Goal: Task Accomplishment & Management: Manage account settings

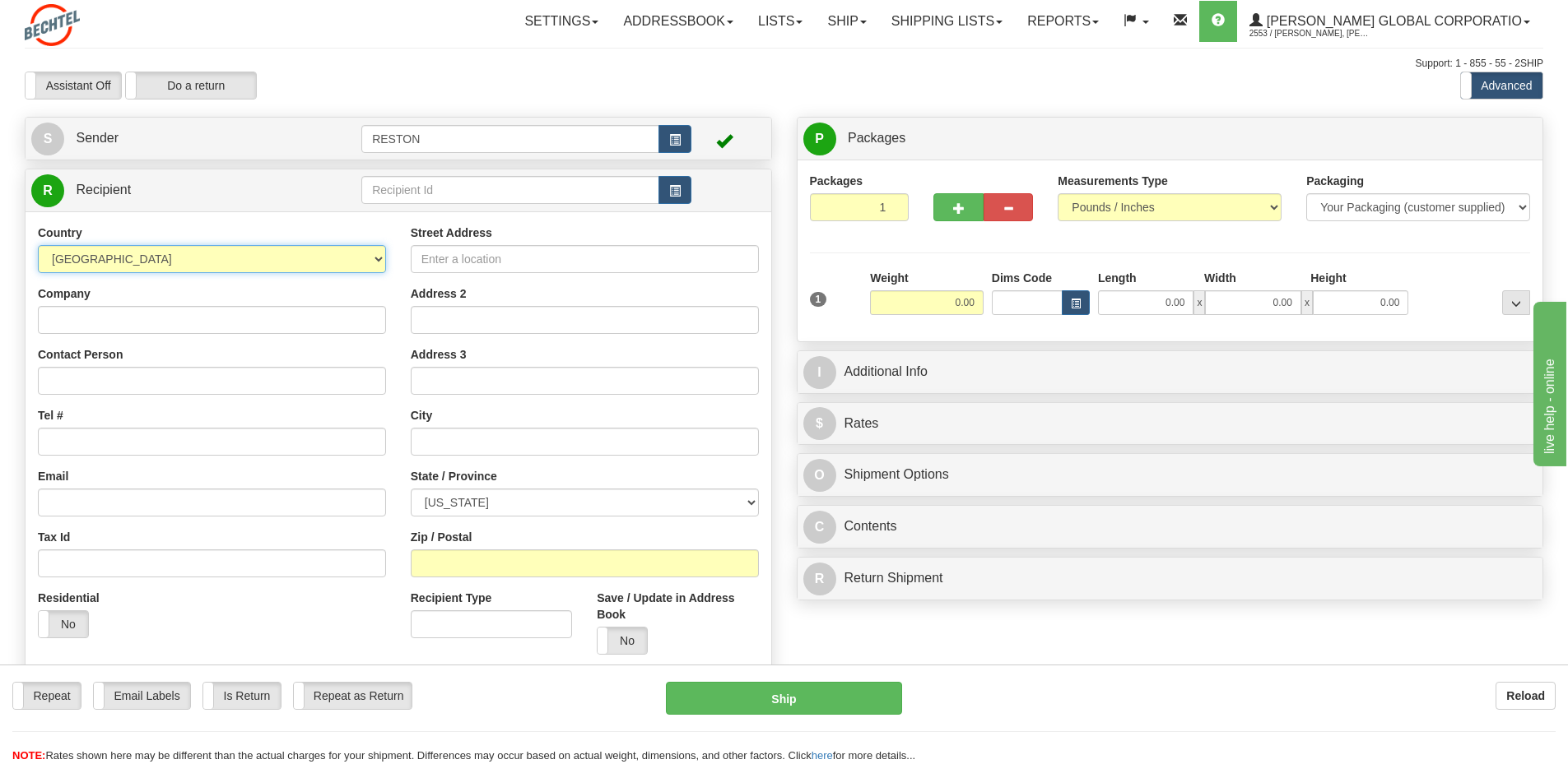
click at [371, 261] on select "[GEOGRAPHIC_DATA] [GEOGRAPHIC_DATA] [GEOGRAPHIC_DATA] [GEOGRAPHIC_DATA] [US_STA…" at bounding box center [211, 258] width 348 height 28
select select "RS"
click at [38, 245] on select "[GEOGRAPHIC_DATA] [GEOGRAPHIC_DATA] [GEOGRAPHIC_DATA] [GEOGRAPHIC_DATA] [US_STA…" at bounding box center [211, 258] width 348 height 28
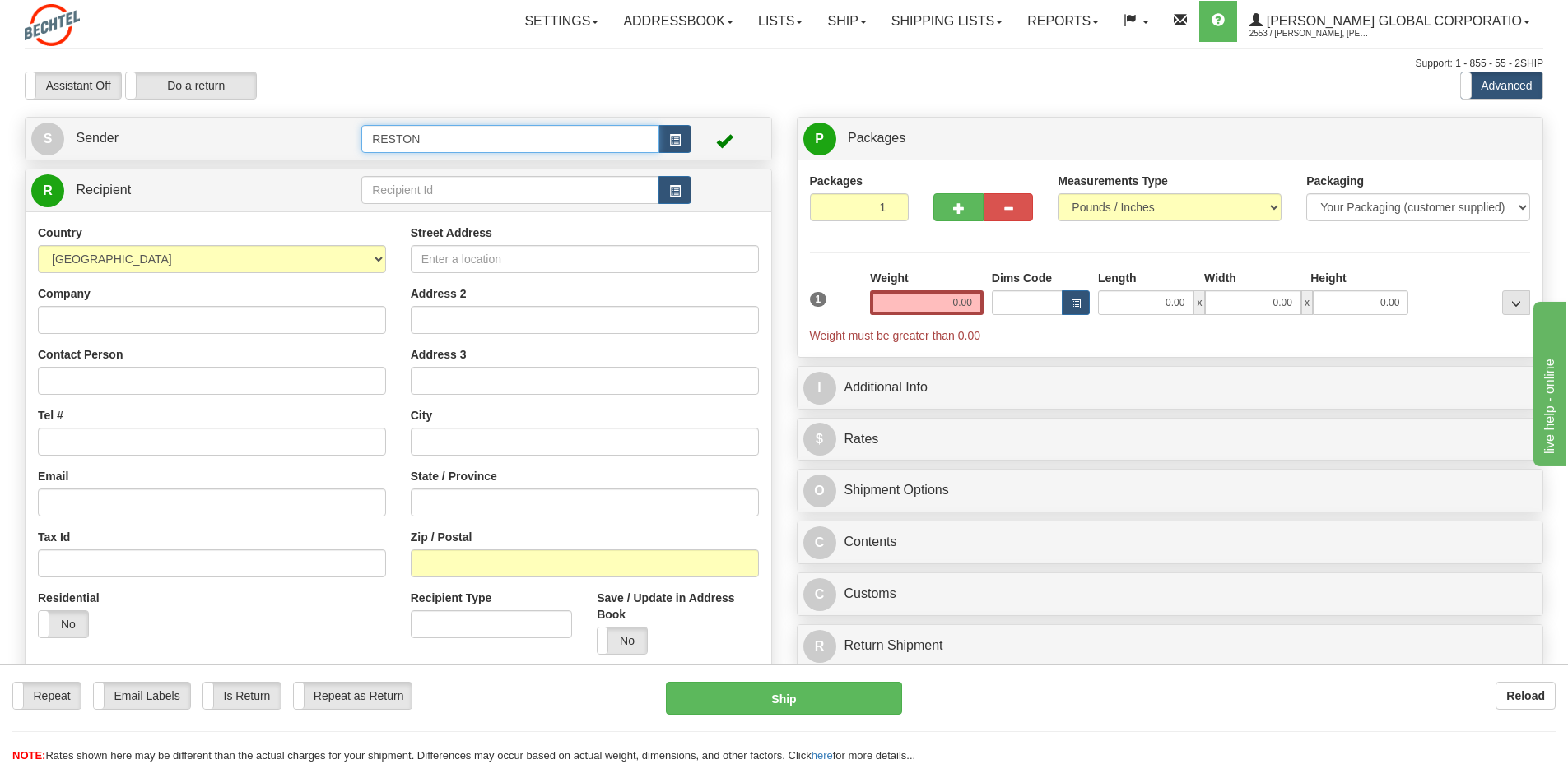
click at [646, 139] on input "RESTON" at bounding box center [510, 139] width 298 height 28
click at [679, 140] on span "button" at bounding box center [674, 140] width 12 height 11
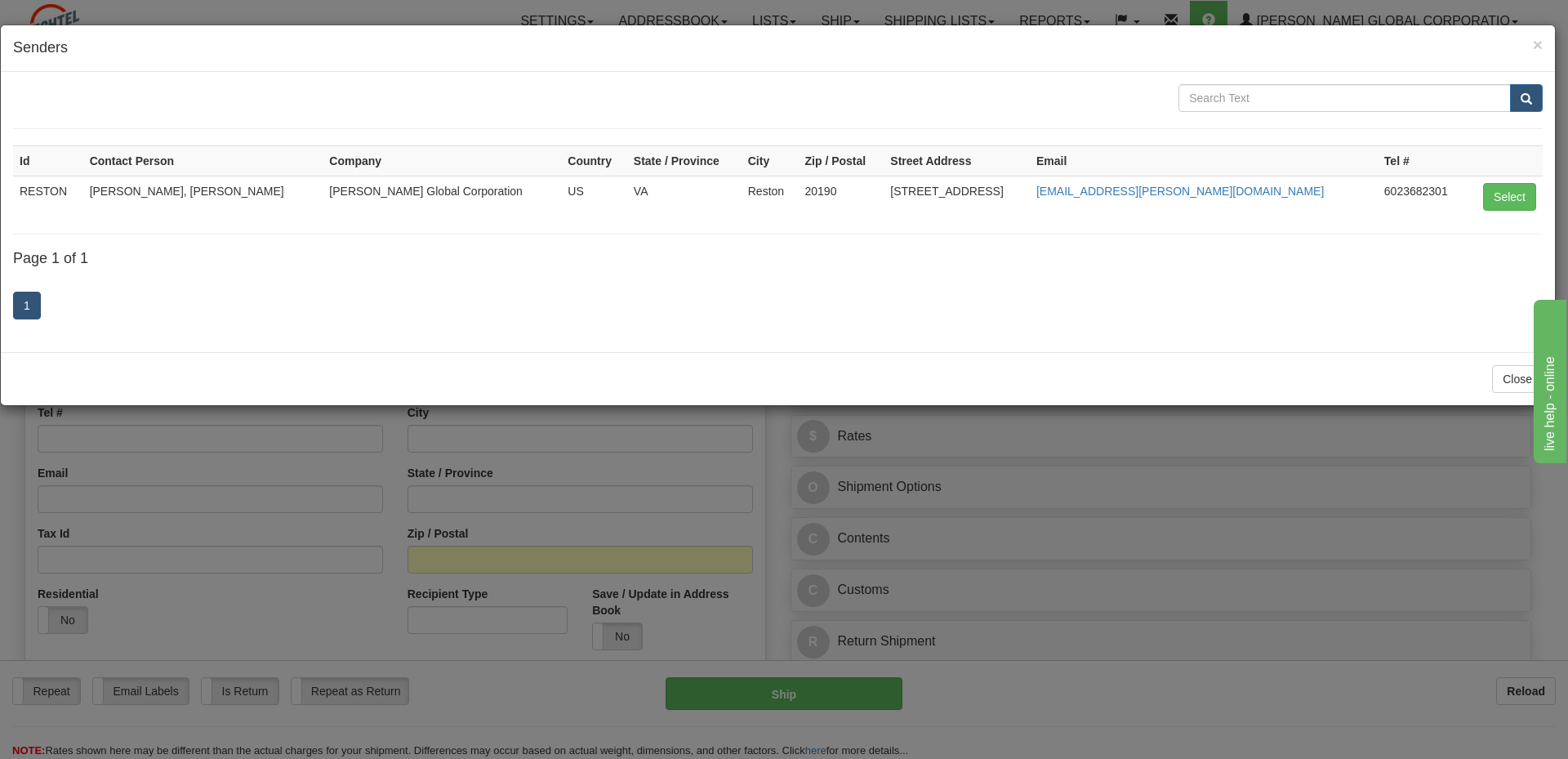
click at [1544, 45] on div "× Senders" at bounding box center [778, 49] width 1555 height 46
click at [1539, 47] on span "×" at bounding box center [1538, 44] width 10 height 19
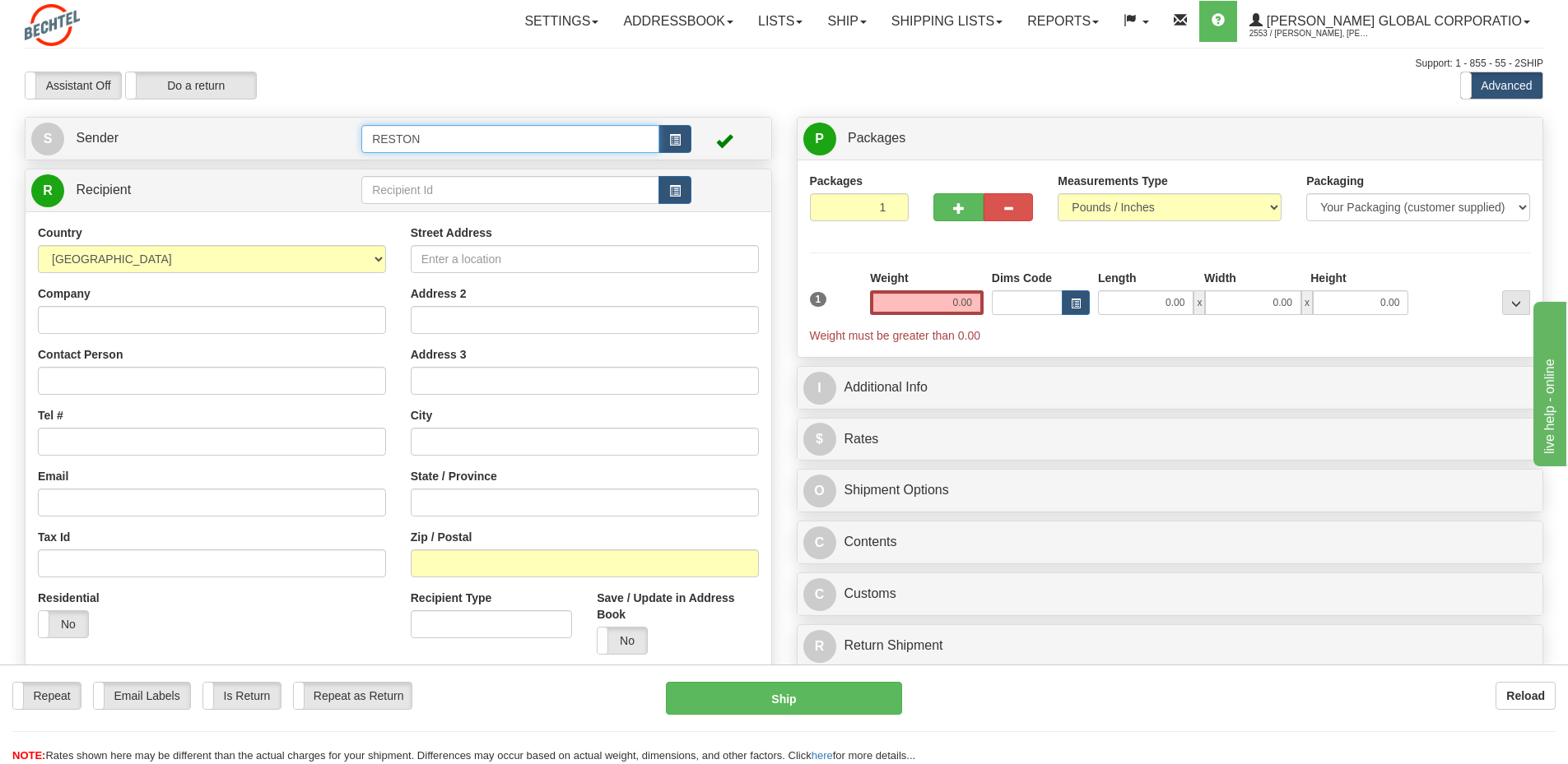
click at [423, 141] on input "RESTON" at bounding box center [510, 139] width 298 height 28
drag, startPoint x: 426, startPoint y: 133, endPoint x: 284, endPoint y: 130, distance: 142.0
click at [284, 130] on tr "S Sender RESTON" at bounding box center [398, 139] width 734 height 34
click at [671, 145] on span "button" at bounding box center [674, 140] width 12 height 11
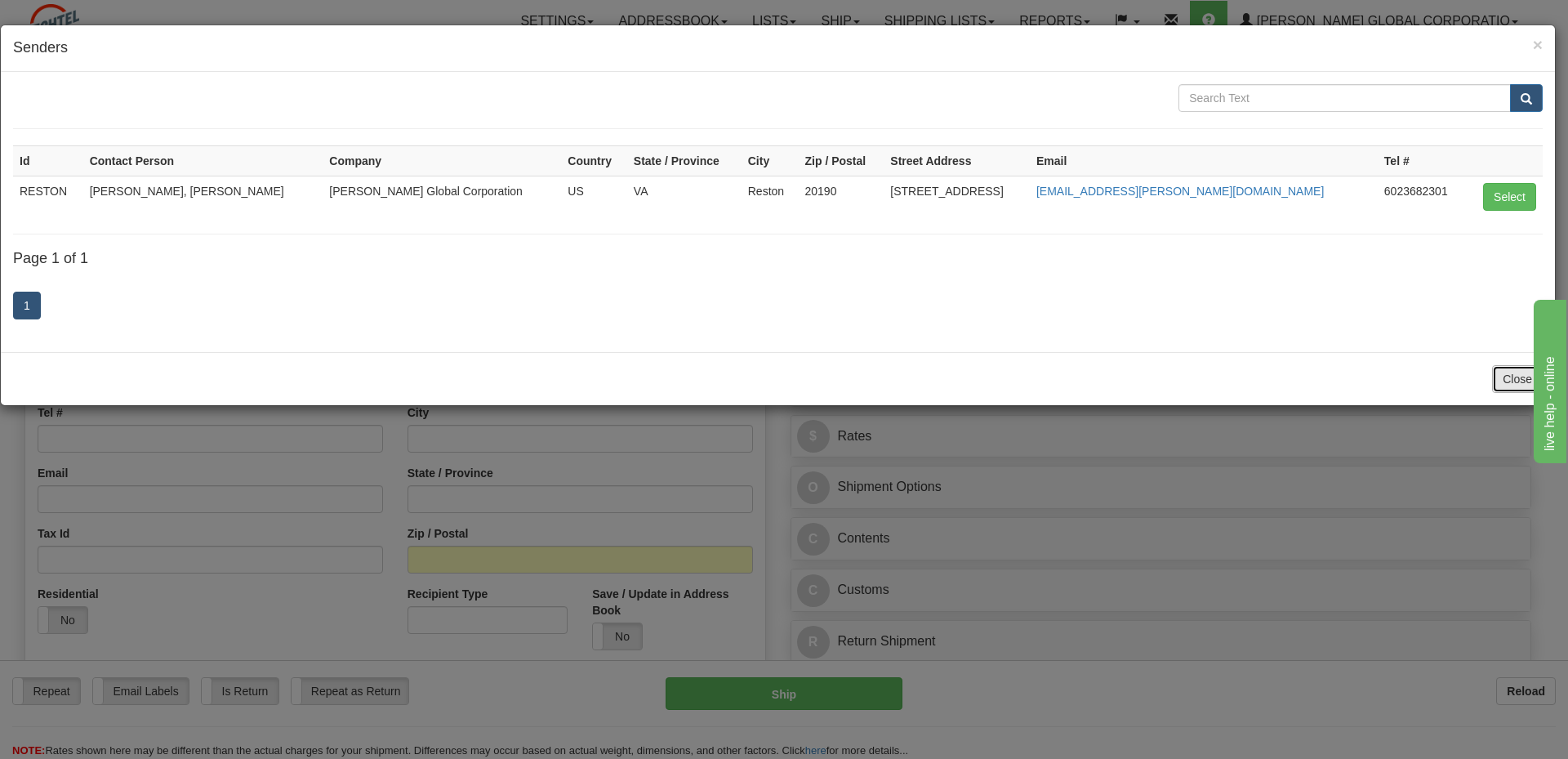
click at [1499, 378] on button "Close" at bounding box center [1517, 378] width 51 height 28
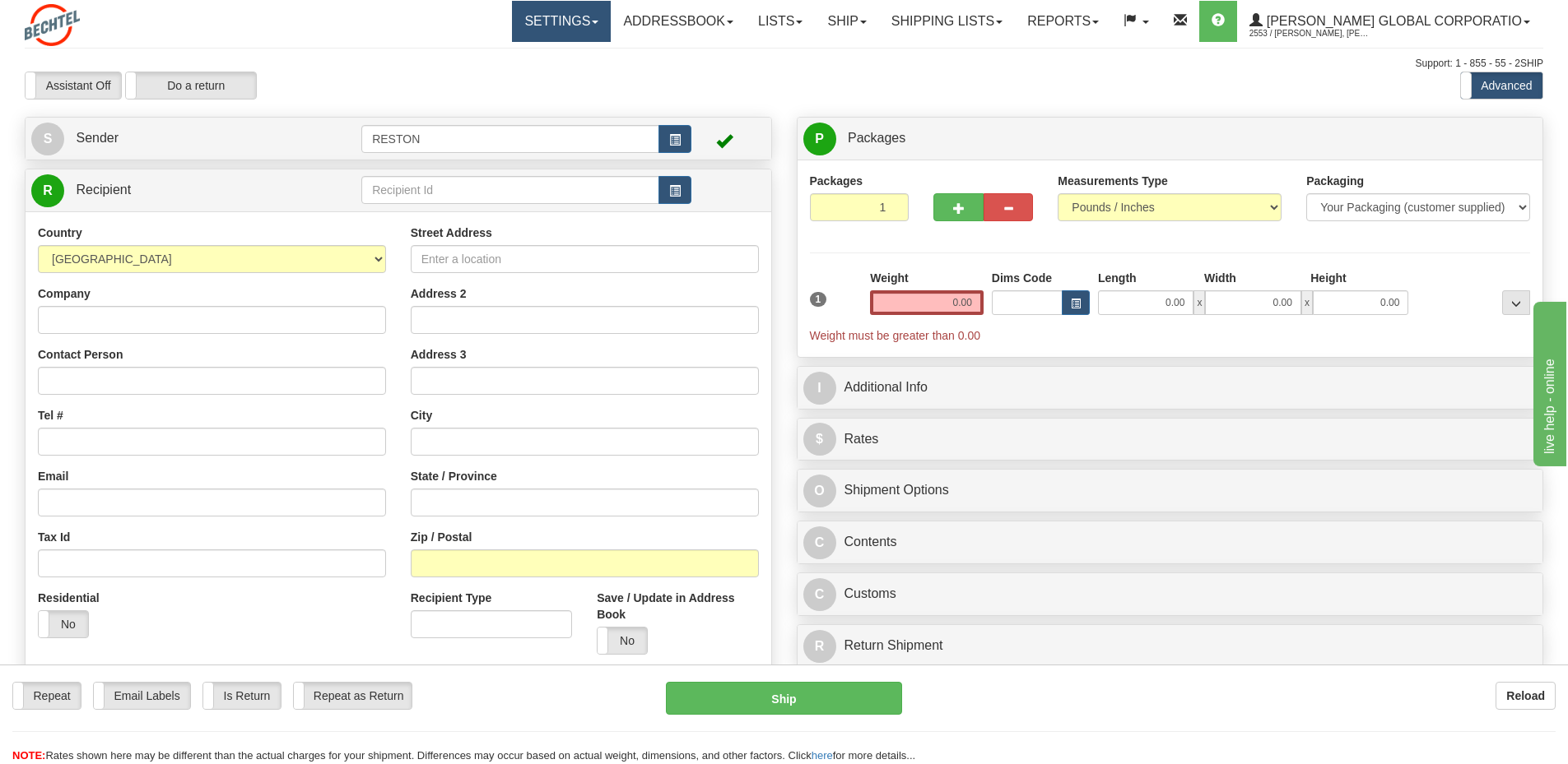
click at [611, 19] on link "Settings" at bounding box center [561, 21] width 98 height 41
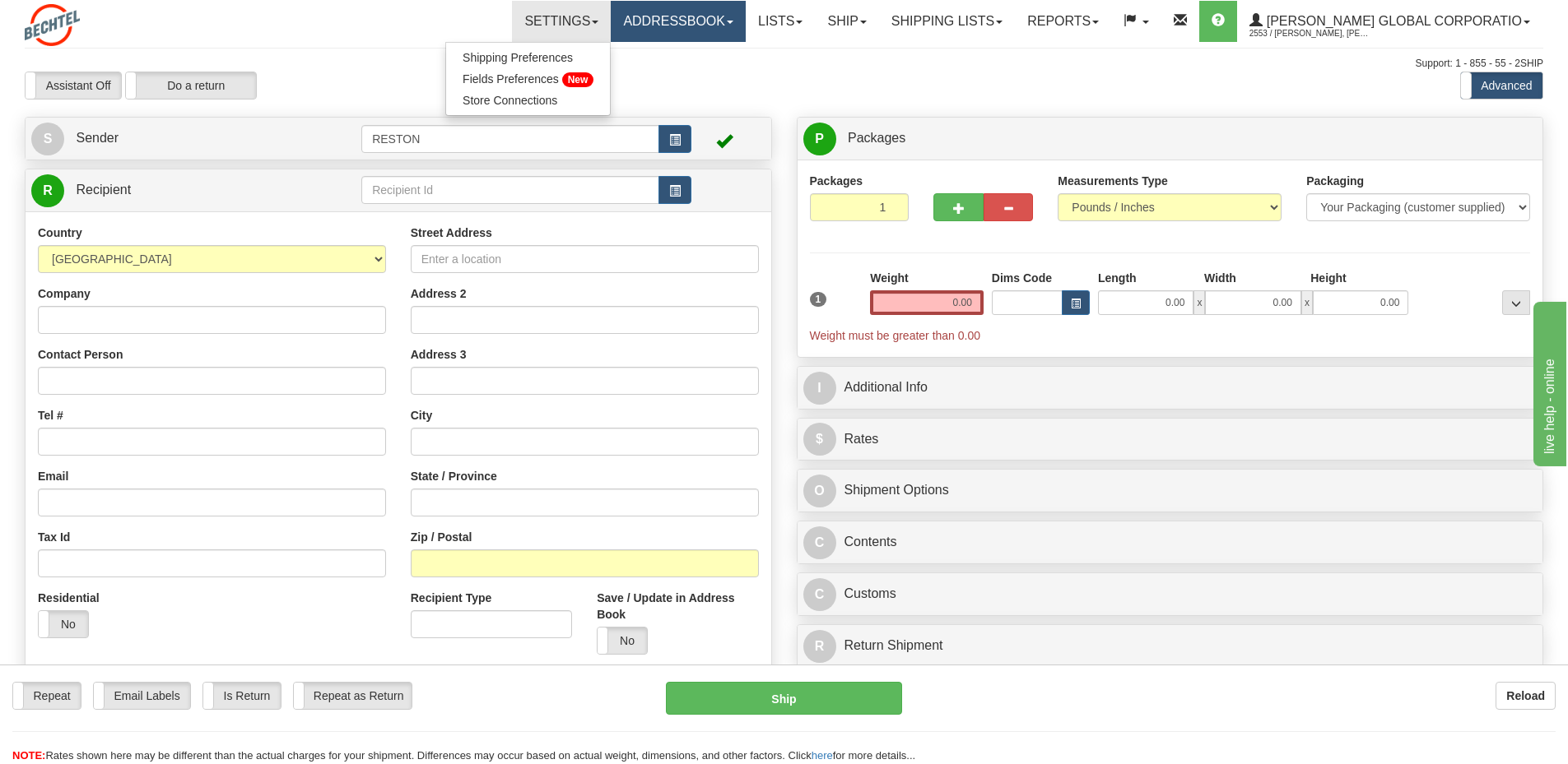
click at [746, 24] on link "Addressbook" at bounding box center [678, 21] width 135 height 41
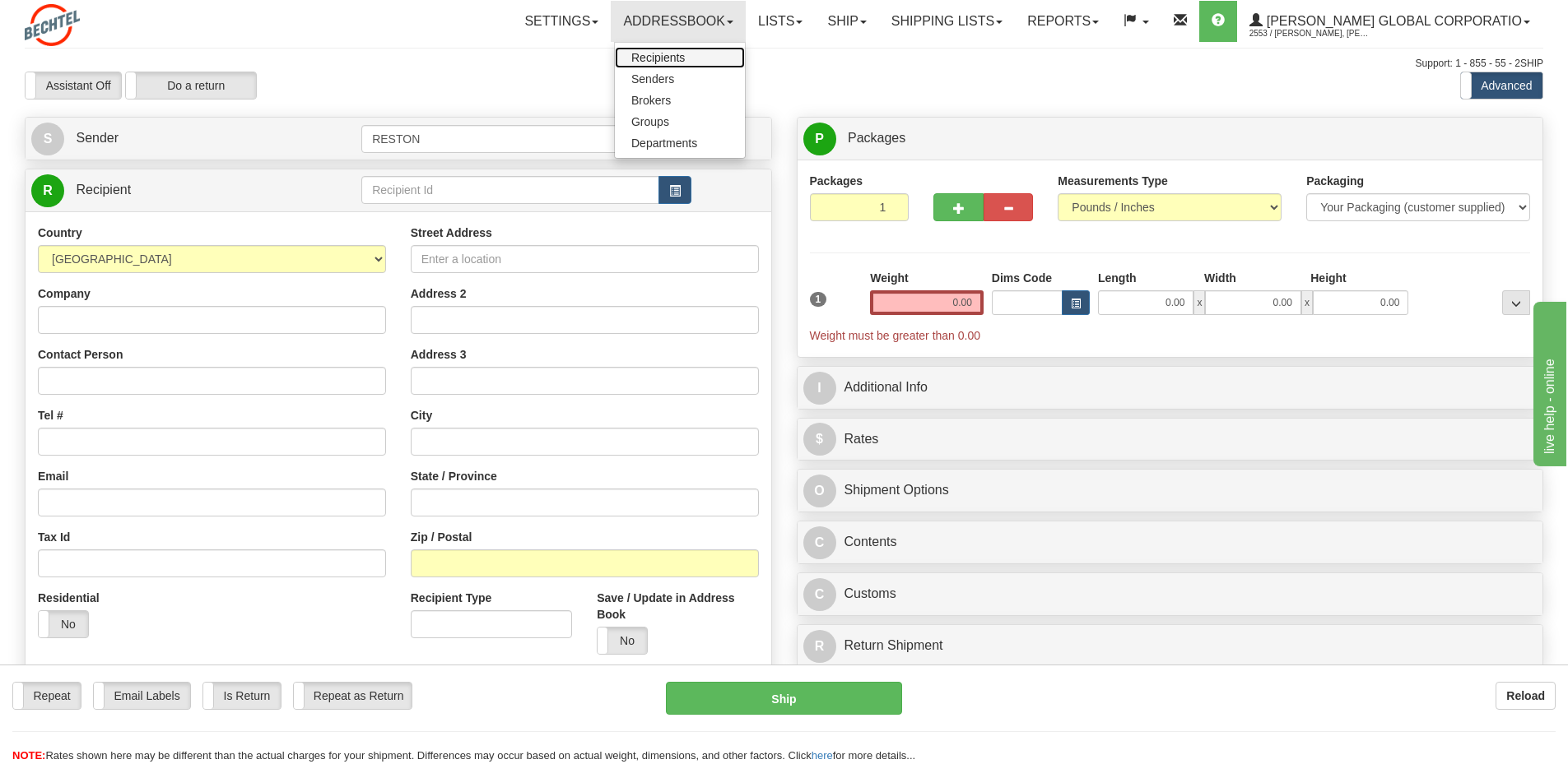
click at [726, 54] on link "Recipients" at bounding box center [679, 57] width 130 height 21
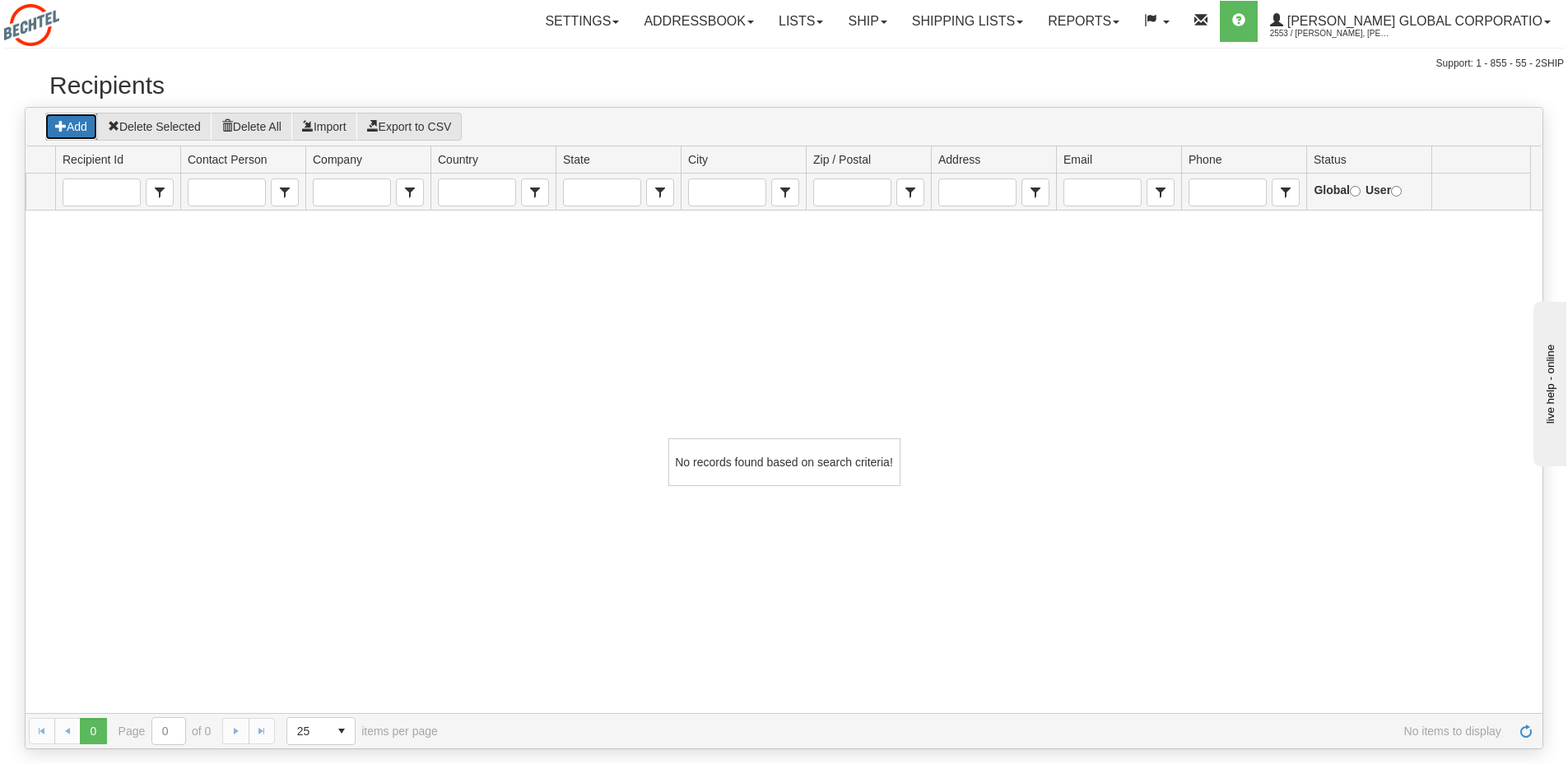
click at [69, 123] on button "Add" at bounding box center [72, 126] width 54 height 28
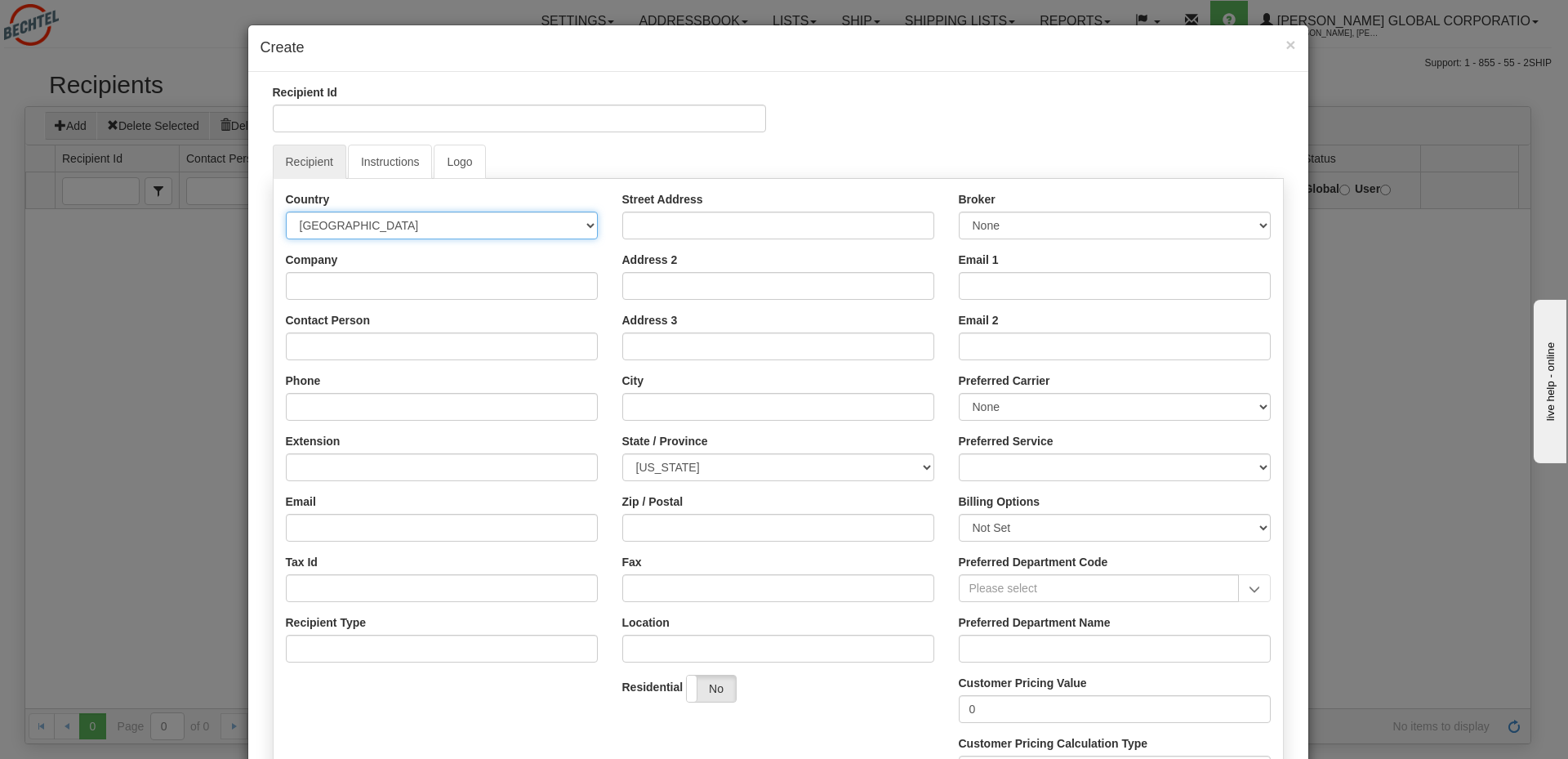
click at [587, 229] on select "[GEOGRAPHIC_DATA] [GEOGRAPHIC_DATA] [GEOGRAPHIC_DATA] [GEOGRAPHIC_DATA] [US_STA…" at bounding box center [442, 225] width 312 height 28
click at [1280, 45] on div "× Create" at bounding box center [778, 49] width 1060 height 46
click at [1292, 45] on div "× Create" at bounding box center [778, 49] width 1060 height 46
click at [1286, 46] on span "×" at bounding box center [1290, 44] width 10 height 19
